Goal: Check status

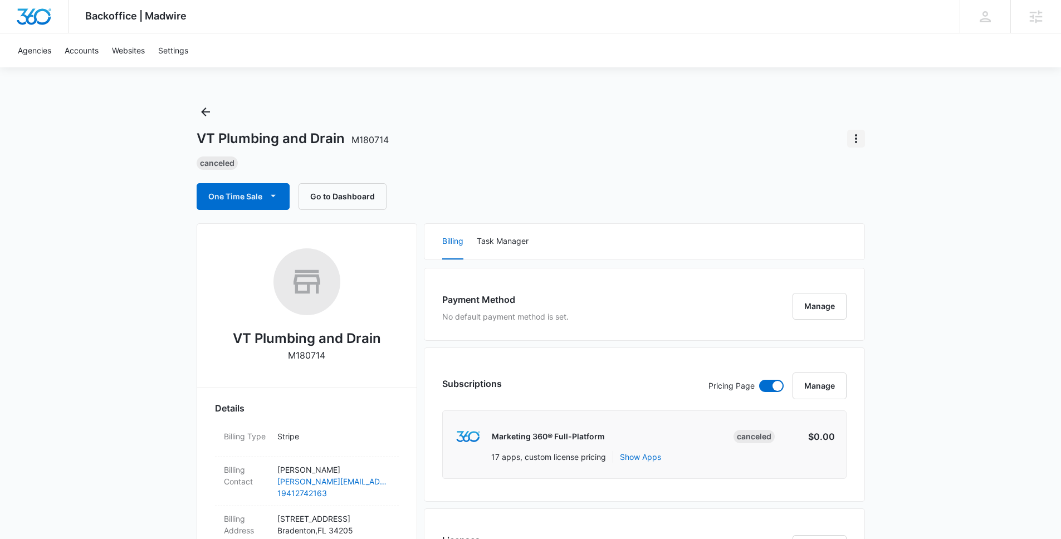
click at [856, 138] on icon "Actions" at bounding box center [855, 138] width 13 height 13
click at [614, 155] on div "VT Plumbing and Drain M180714 Update Status Switch Agency Close Account Cancele…" at bounding box center [531, 156] width 668 height 107
click at [380, 140] on span "M180714" at bounding box center [369, 139] width 37 height 11
click at [363, 137] on span "M180714" at bounding box center [369, 139] width 37 height 11
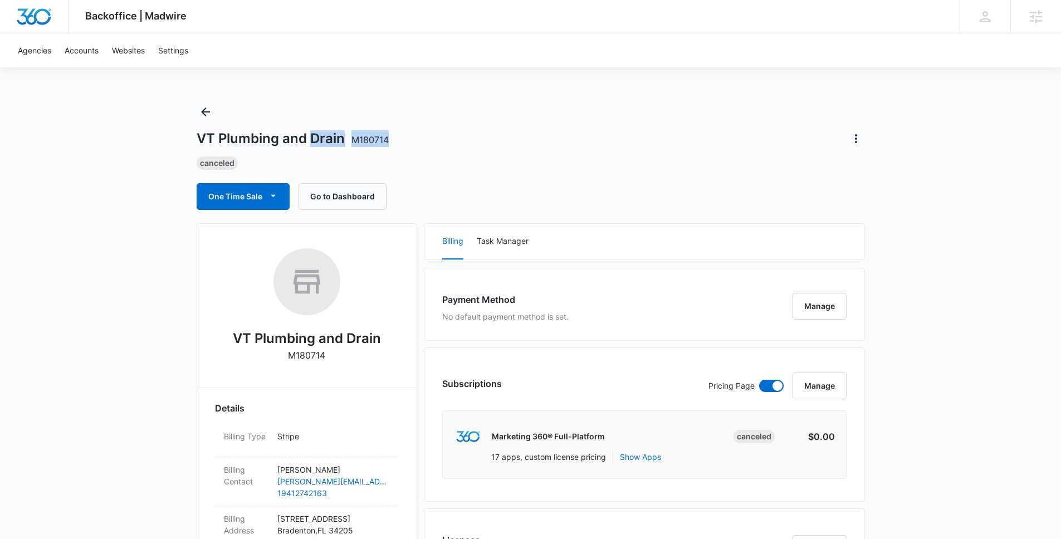
click at [363, 137] on span "M180714" at bounding box center [369, 139] width 37 height 11
click at [395, 138] on div "VT Plumbing and Drain M180714" at bounding box center [531, 139] width 668 height 18
drag, startPoint x: 390, startPoint y: 139, endPoint x: 350, endPoint y: 137, distance: 39.6
click at [350, 137] on div "VT Plumbing and Drain M180714" at bounding box center [531, 139] width 668 height 18
copy span "M180714"
